Goal: Task Accomplishment & Management: Use online tool/utility

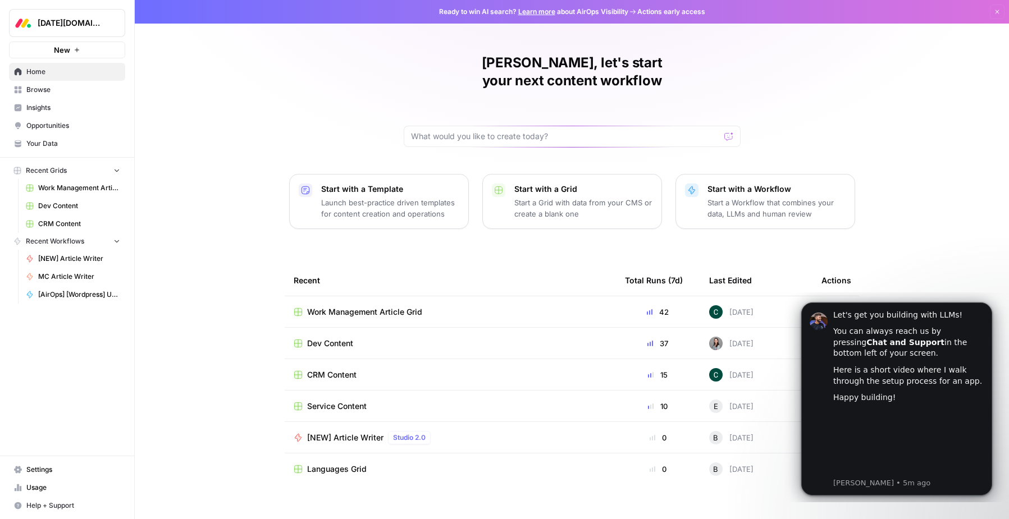
click at [60, 189] on span "Work Management Article Grid" at bounding box center [79, 188] width 82 height 10
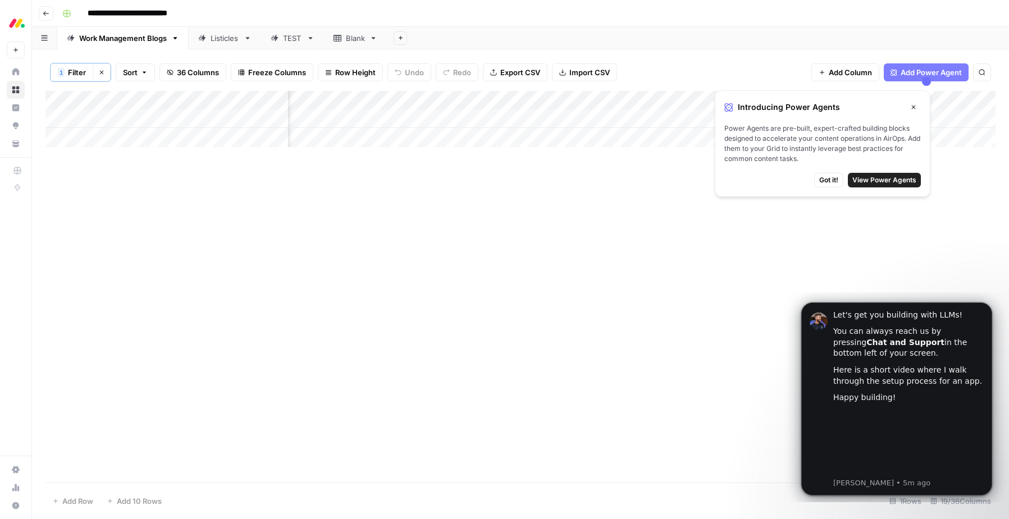
scroll to position [0, 132]
click at [440, 115] on div "Add Column" at bounding box center [520, 119] width 950 height 56
click at [491, 117] on div "Add Column" at bounding box center [520, 119] width 950 height 56
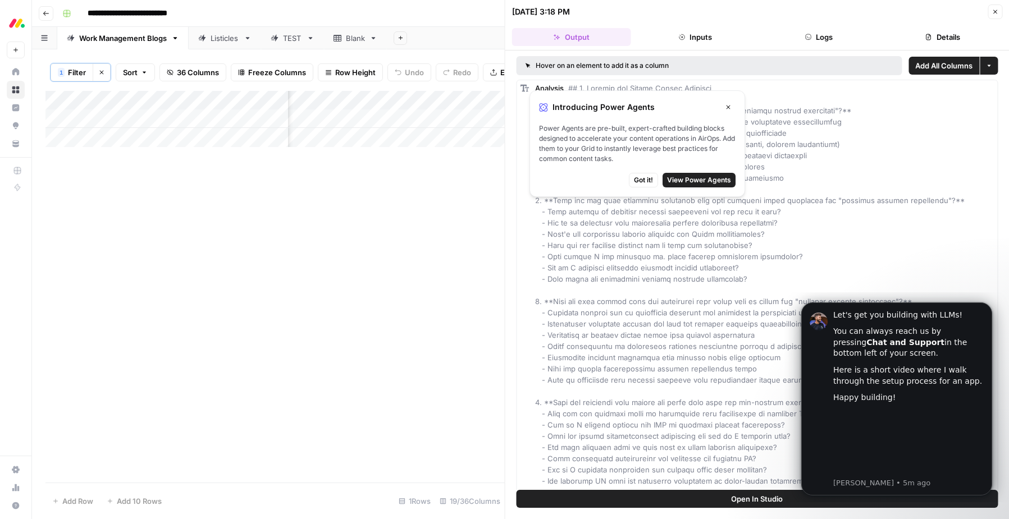
click at [648, 181] on span "Got it!" at bounding box center [643, 180] width 19 height 10
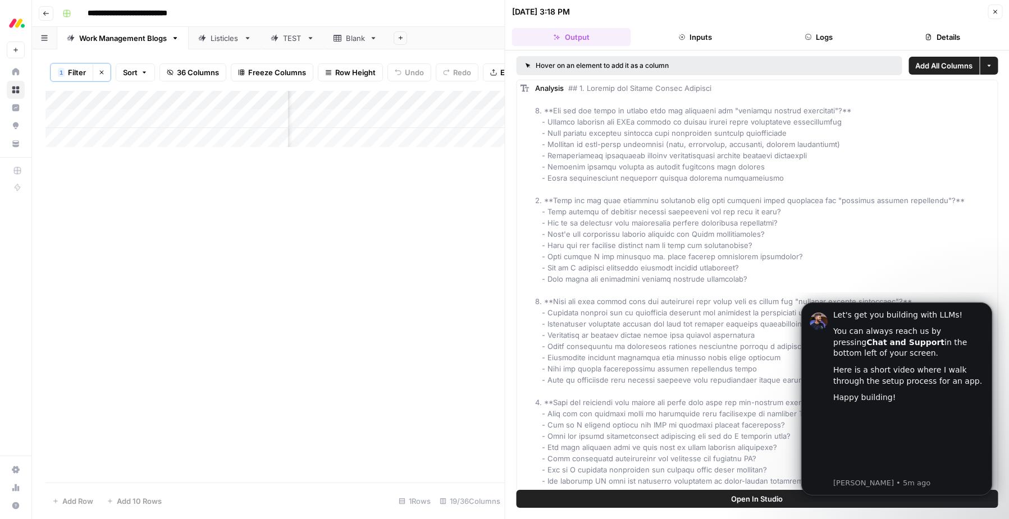
scroll to position [0, 941]
click at [43, 7] on button "Go back" at bounding box center [46, 13] width 15 height 15
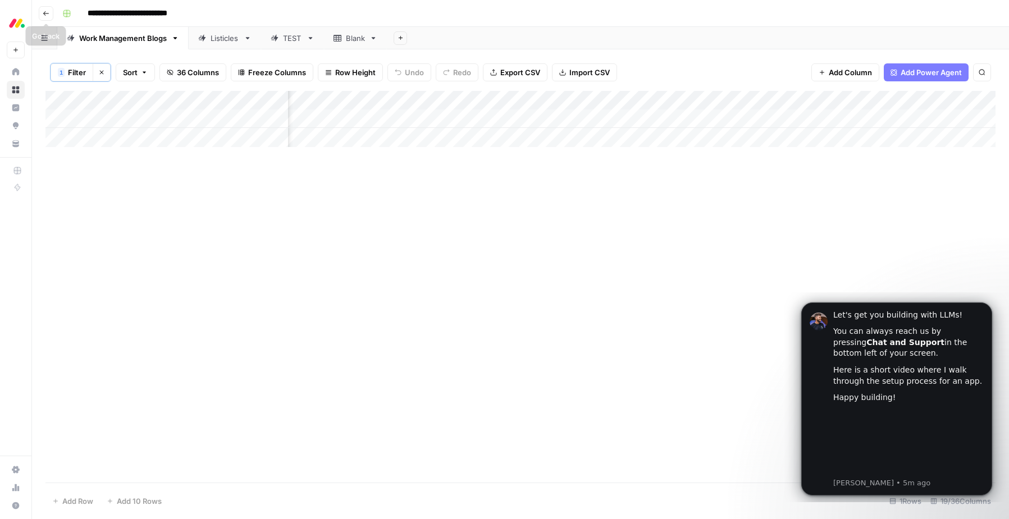
click at [49, 16] on button "Go back" at bounding box center [46, 13] width 15 height 15
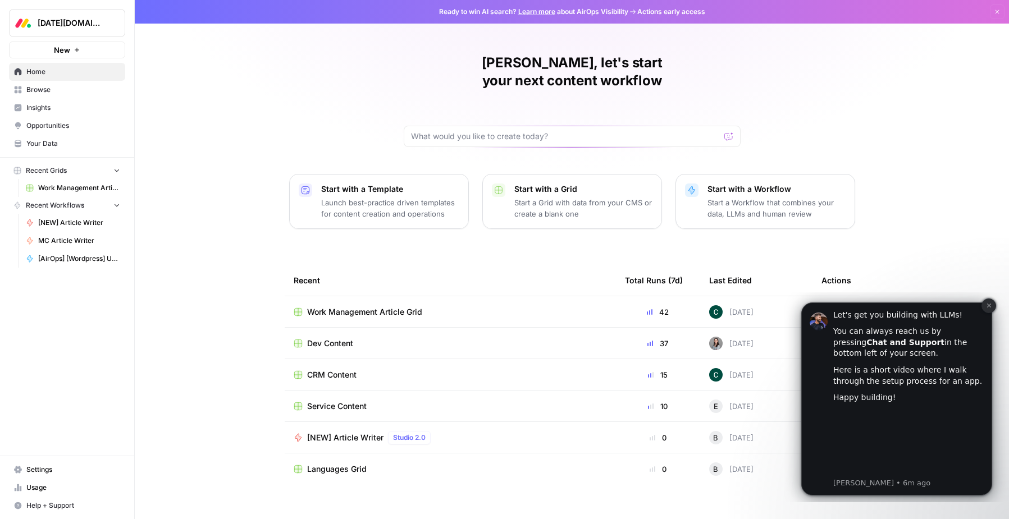
click at [990, 305] on icon "Dismiss notification" at bounding box center [989, 306] width 6 height 6
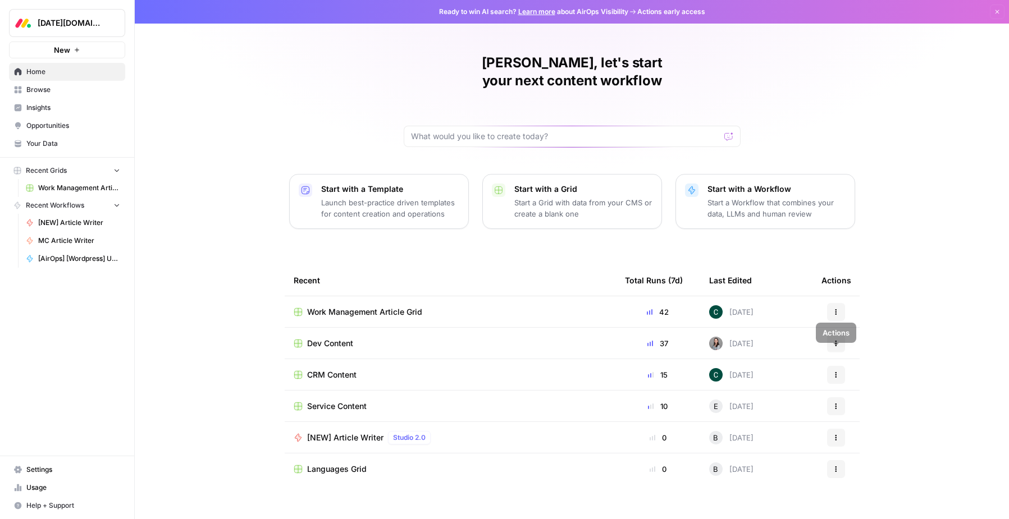
click at [541, 369] on div "CRM Content" at bounding box center [450, 374] width 313 height 11
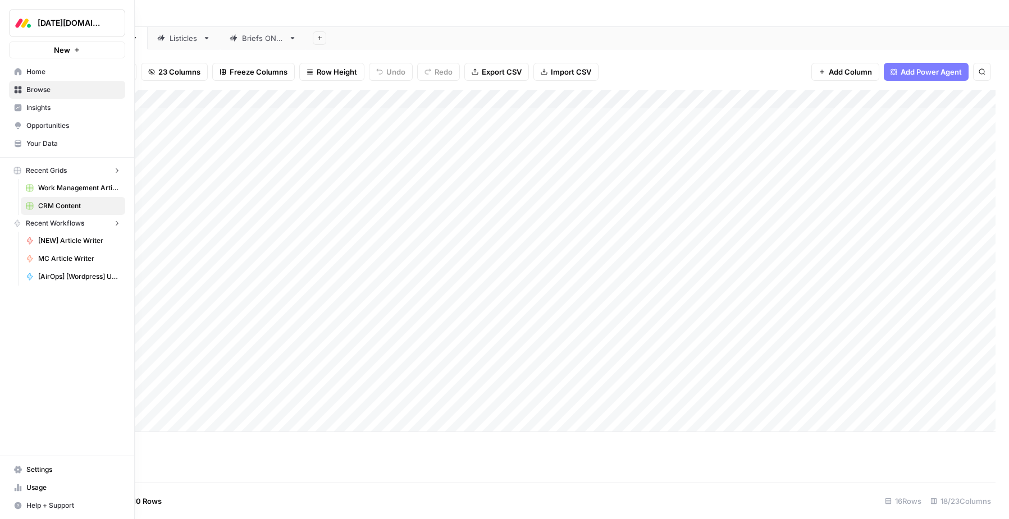
click at [13, 74] on link "Home" at bounding box center [67, 72] width 116 height 18
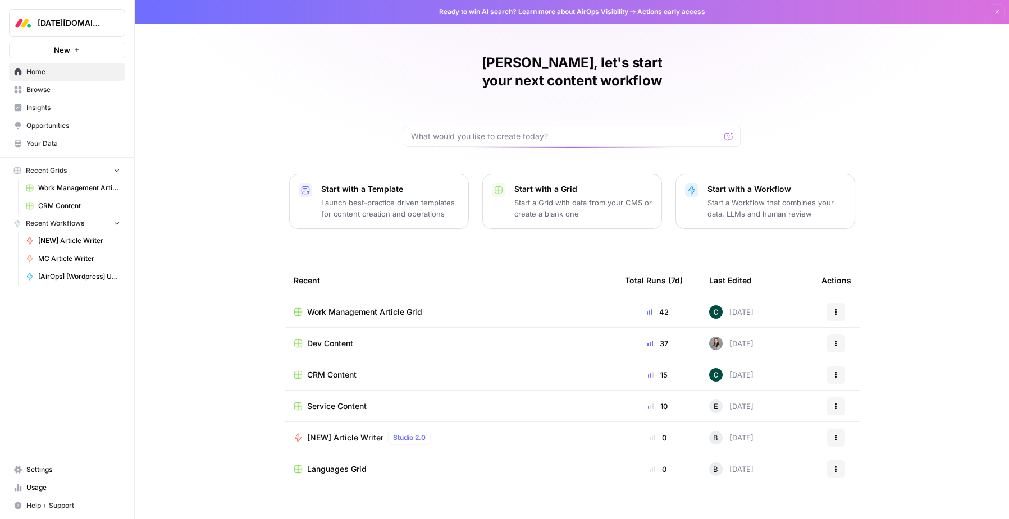
click at [344, 464] on span "Languages Grid" at bounding box center [337, 469] width 60 height 11
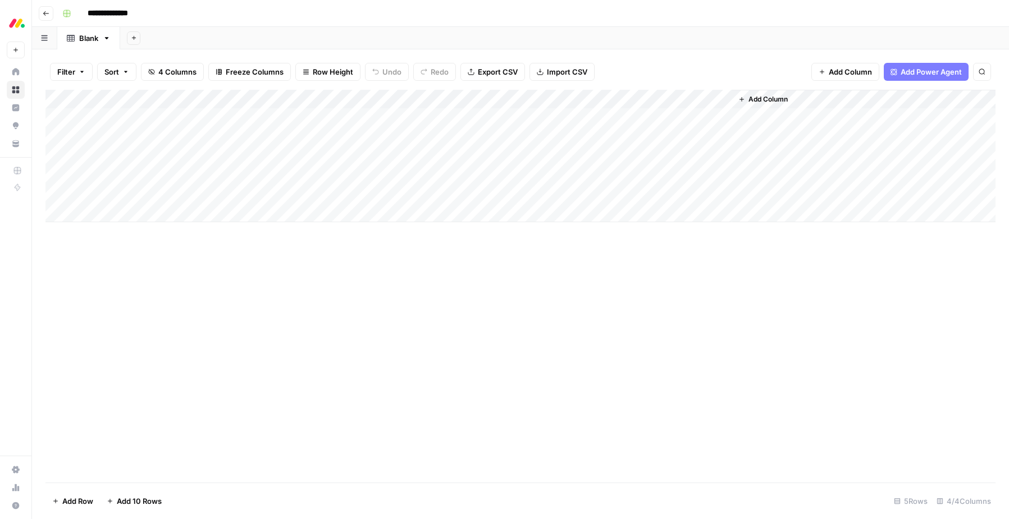
click at [595, 123] on div "Add Column" at bounding box center [520, 156] width 950 height 133
click at [478, 116] on div "Add Column" at bounding box center [520, 156] width 950 height 133
click at [328, 100] on div "Add Column" at bounding box center [520, 156] width 950 height 133
click at [504, 345] on div "Add Column" at bounding box center [520, 286] width 950 height 393
